Goal: Task Accomplishment & Management: Manage account settings

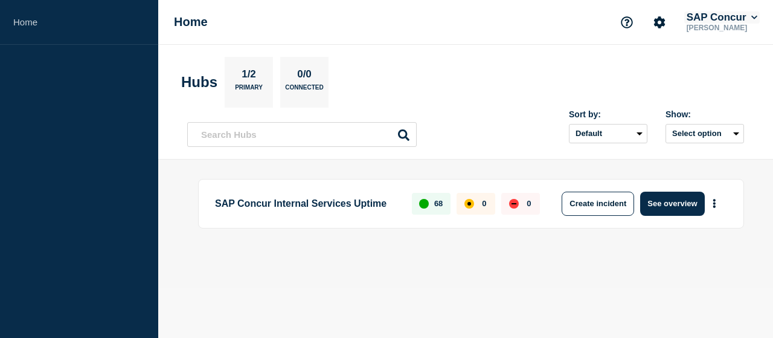
click at [751, 16] on icon at bounding box center [754, 18] width 6 height 4
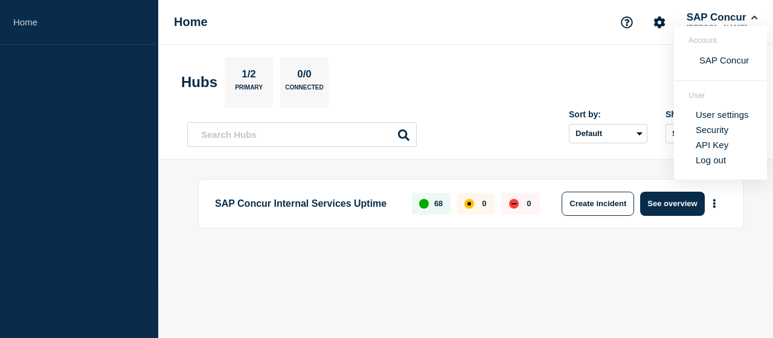
click at [570, 68] on section "Hubs 1/2 Primary 0/0 Connected" at bounding box center [465, 82] width 569 height 51
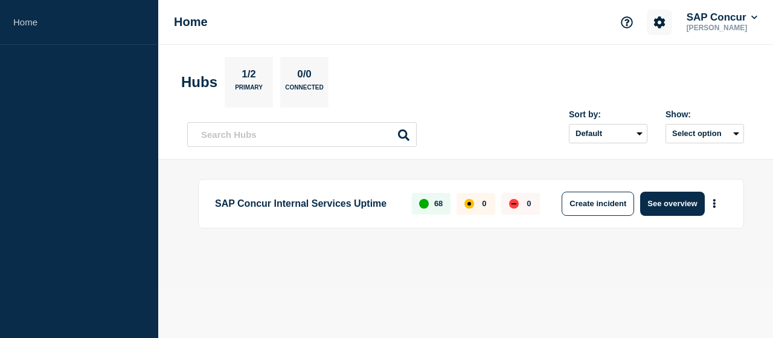
click at [653, 27] on icon "Account settings" at bounding box center [659, 22] width 12 height 12
click at [663, 75] on link "Team Members" at bounding box center [660, 71] width 62 height 10
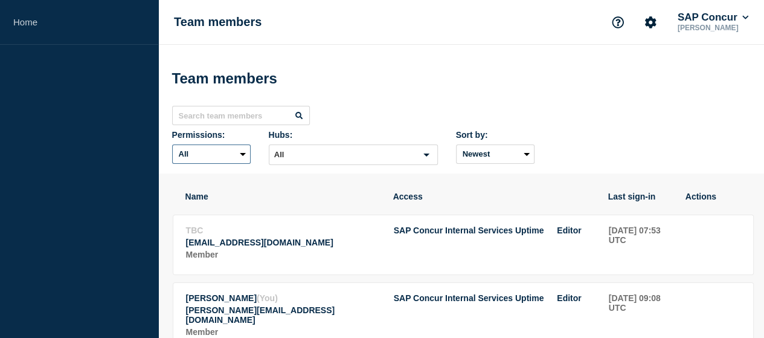
click at [251, 144] on select "All Admin Editor No access" at bounding box center [211, 153] width 78 height 19
click at [261, 125] on input "text" at bounding box center [241, 115] width 138 height 19
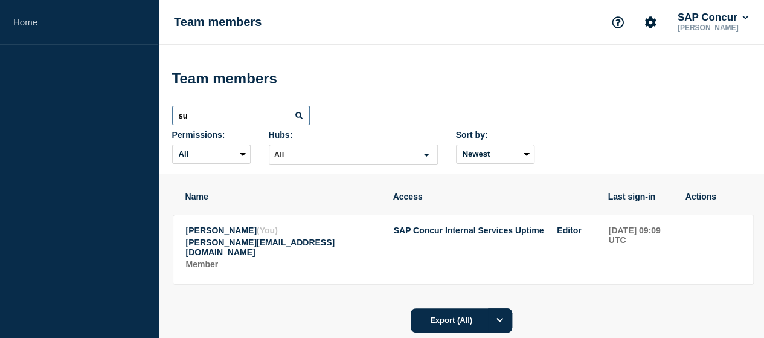
type input "s"
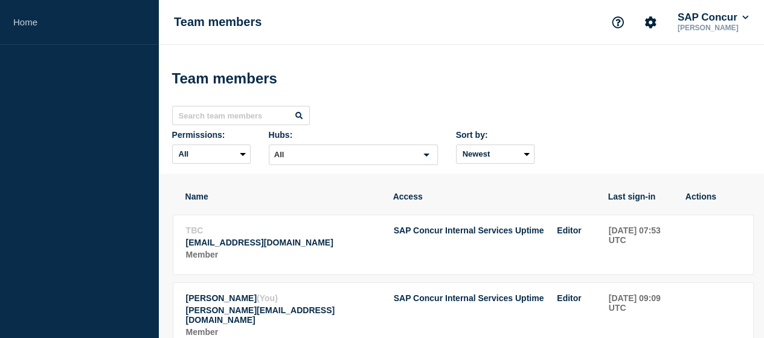
click at [590, 75] on div "Team members" at bounding box center [461, 78] width 578 height 36
click at [616, 24] on icon "Support" at bounding box center [618, 22] width 12 height 12
click at [700, 68] on div "Team members" at bounding box center [461, 78] width 578 height 36
click at [648, 26] on icon "Account settings" at bounding box center [649, 21] width 11 height 11
click at [560, 84] on div "Team members" at bounding box center [461, 78] width 578 height 36
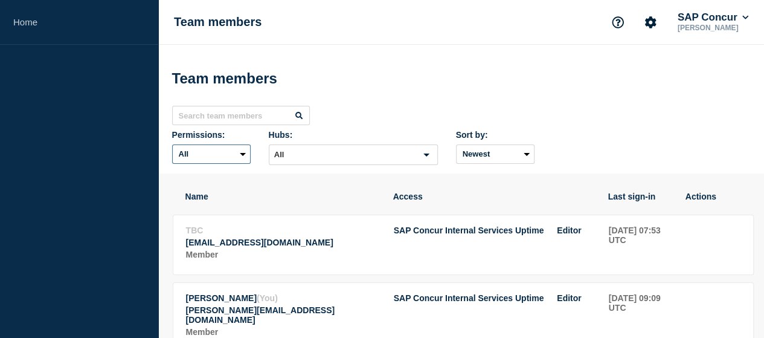
click at [251, 144] on select "All Admin Editor No access" at bounding box center [211, 153] width 78 height 19
click at [512, 75] on div "Team members" at bounding box center [461, 78] width 578 height 36
click at [429, 153] on icon "Search for option" at bounding box center [426, 154] width 6 height 3
click at [607, 77] on div "Team members" at bounding box center [461, 78] width 578 height 36
